Goal: Task Accomplishment & Management: Use online tool/utility

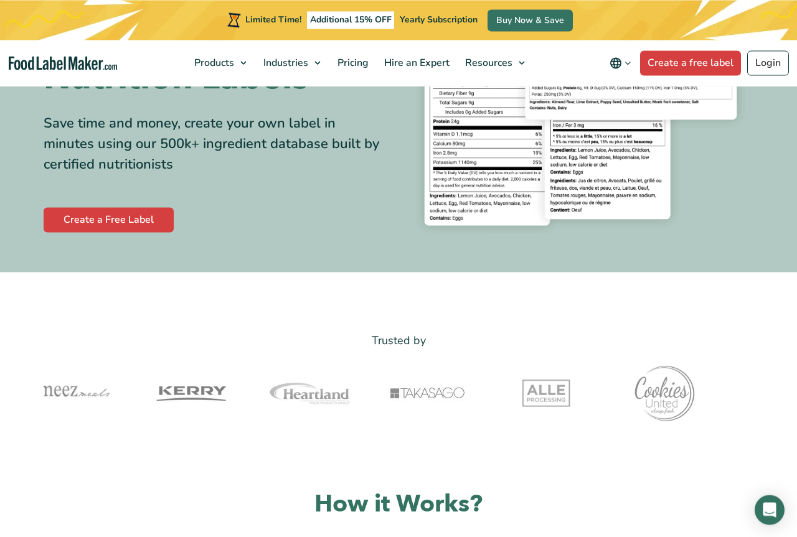
scroll to position [127, 0]
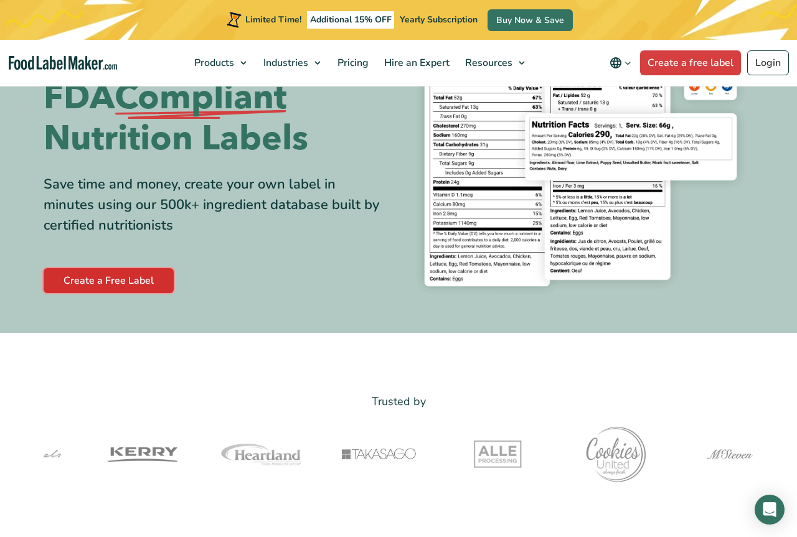
click at [116, 275] on link "Create a Free Label" at bounding box center [109, 280] width 130 height 25
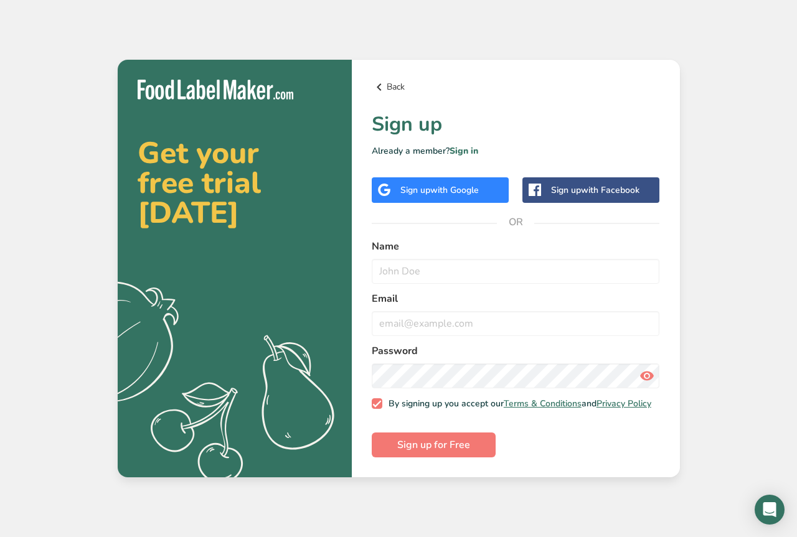
click at [391, 84] on link "Back" at bounding box center [516, 87] width 288 height 15
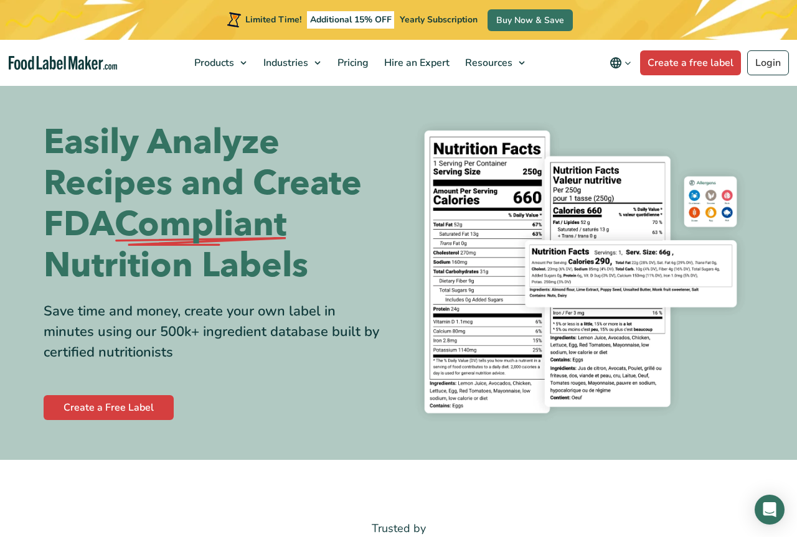
click at [79, 58] on img "Food Label Maker homepage" at bounding box center [63, 63] width 109 height 14
